Goal: Task Accomplishment & Management: Manage account settings

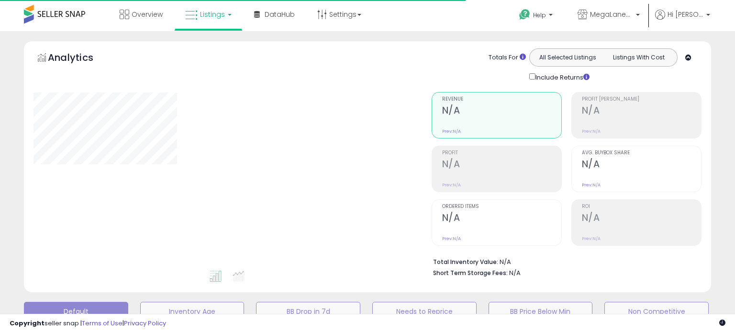
type input "**********"
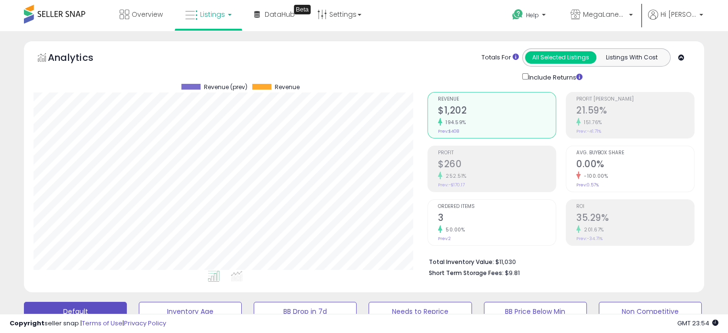
click at [190, 17] on icon at bounding box center [191, 15] width 12 height 12
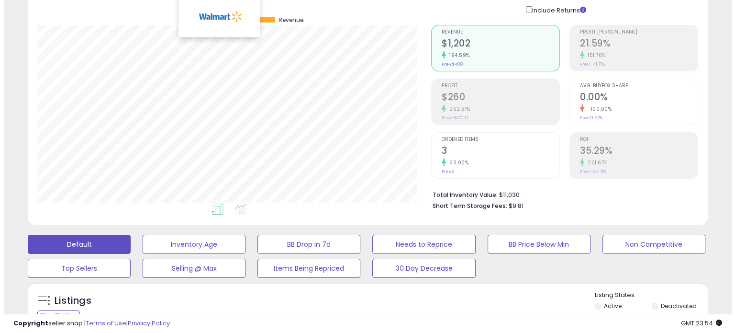
scroll to position [191, 0]
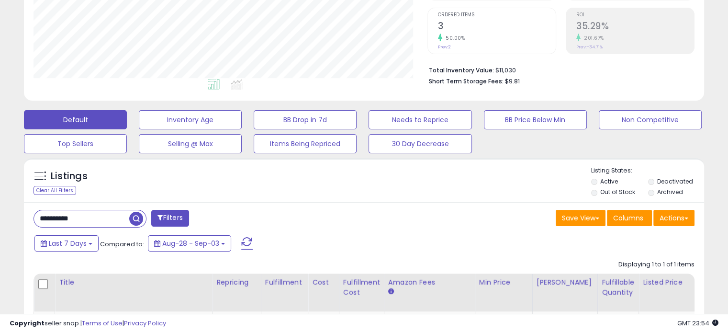
click at [350, 187] on div "Listings Clear All Filters Listing States:" at bounding box center [364, 182] width 680 height 33
click at [421, 118] on button "Needs to Reprice" at bounding box center [420, 119] width 103 height 19
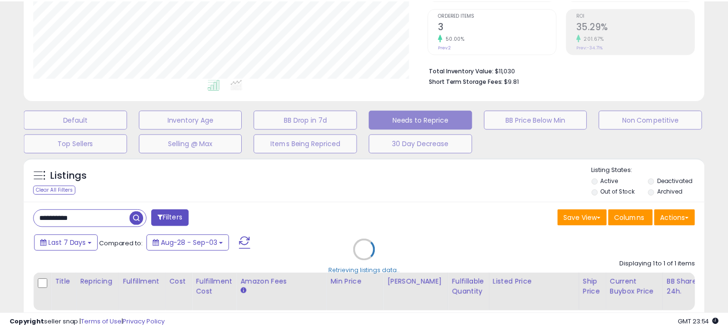
scroll to position [196, 398]
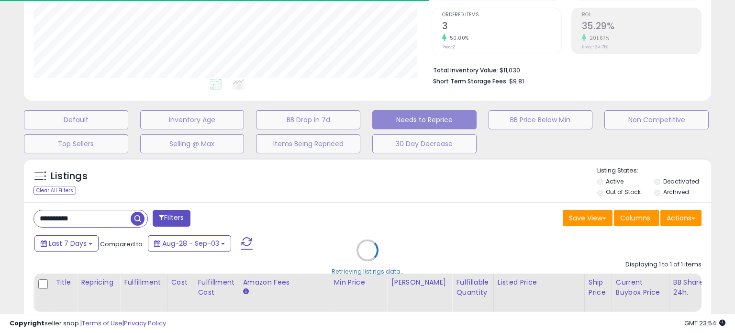
click at [84, 217] on div "Retrieving listings data.." at bounding box center [368, 257] width 702 height 208
click at [86, 216] on div "Retrieving listings data.." at bounding box center [368, 257] width 702 height 208
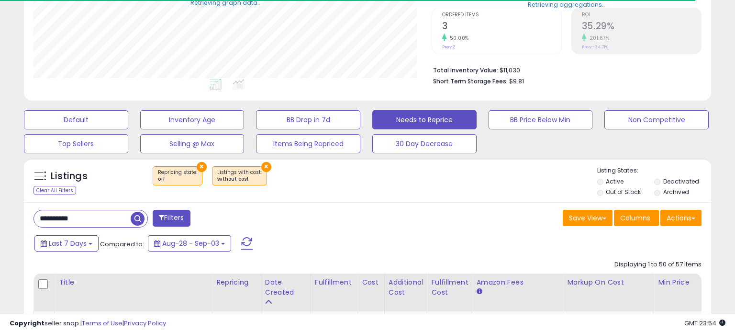
select select "**"
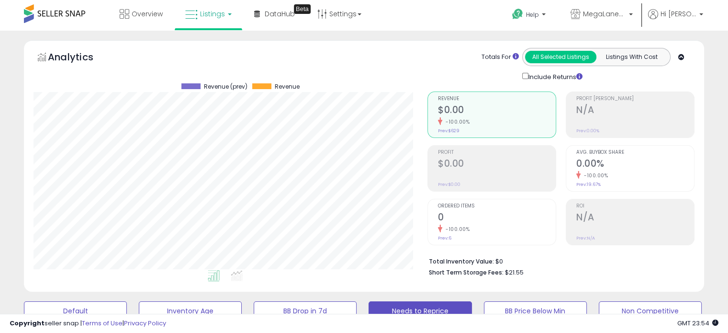
scroll to position [0, 0]
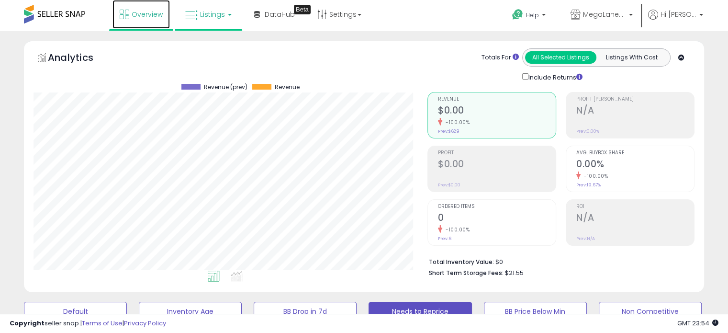
click at [143, 12] on span "Overview" at bounding box center [147, 15] width 31 height 10
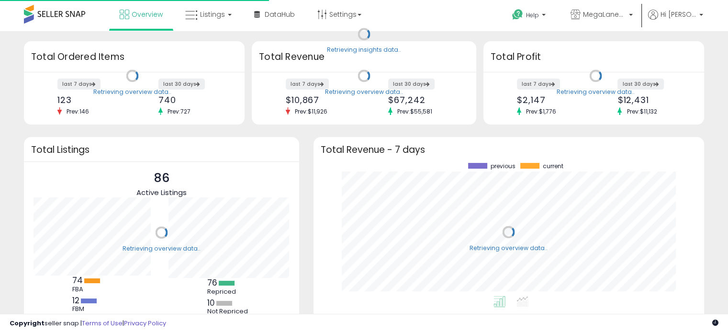
scroll to position [133, 371]
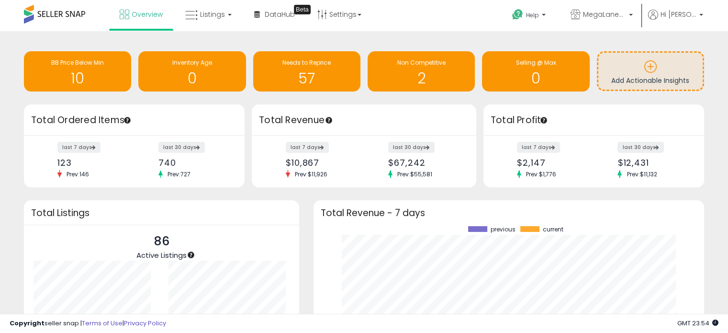
click at [520, 121] on h3 "Total Profit" at bounding box center [594, 119] width 206 height 13
